Goal: Book appointment/travel/reservation

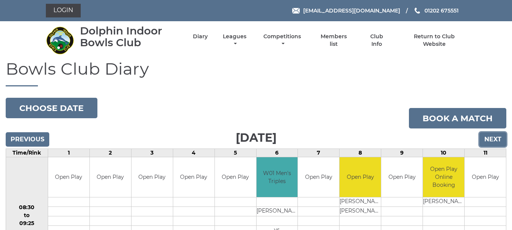
click at [489, 142] on input "Next" at bounding box center [492, 139] width 27 height 14
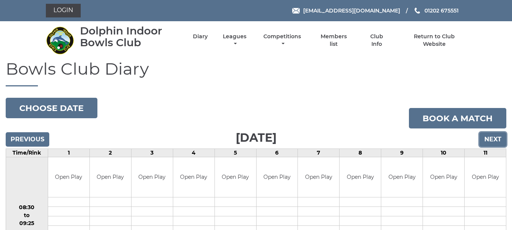
click at [489, 142] on input "Next" at bounding box center [492, 139] width 27 height 14
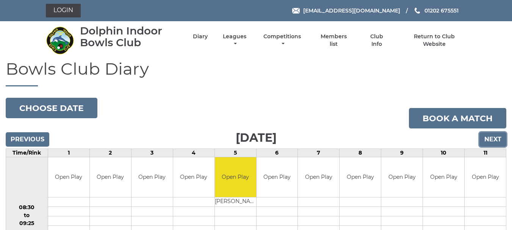
click at [489, 142] on input "Next" at bounding box center [492, 139] width 27 height 14
